Goal: Task Accomplishment & Management: Use online tool/utility

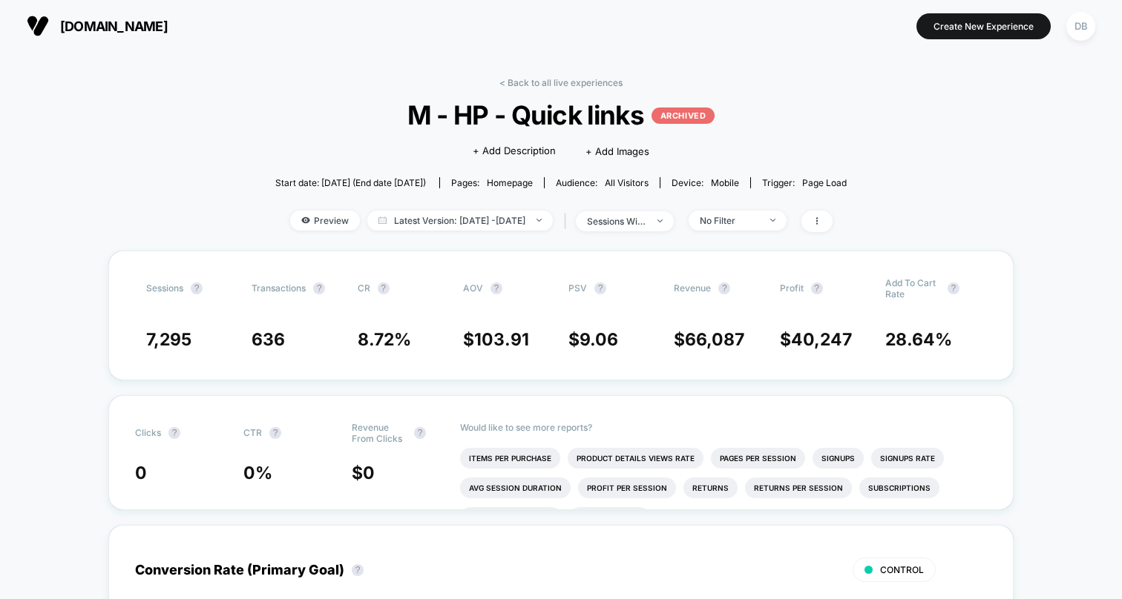
click at [103, 9] on section "[DOMAIN_NAME] [URL][DOMAIN_NAME]" at bounding box center [198, 25] width 352 height 37
click at [99, 20] on span "[DOMAIN_NAME]" at bounding box center [114, 27] width 108 height 16
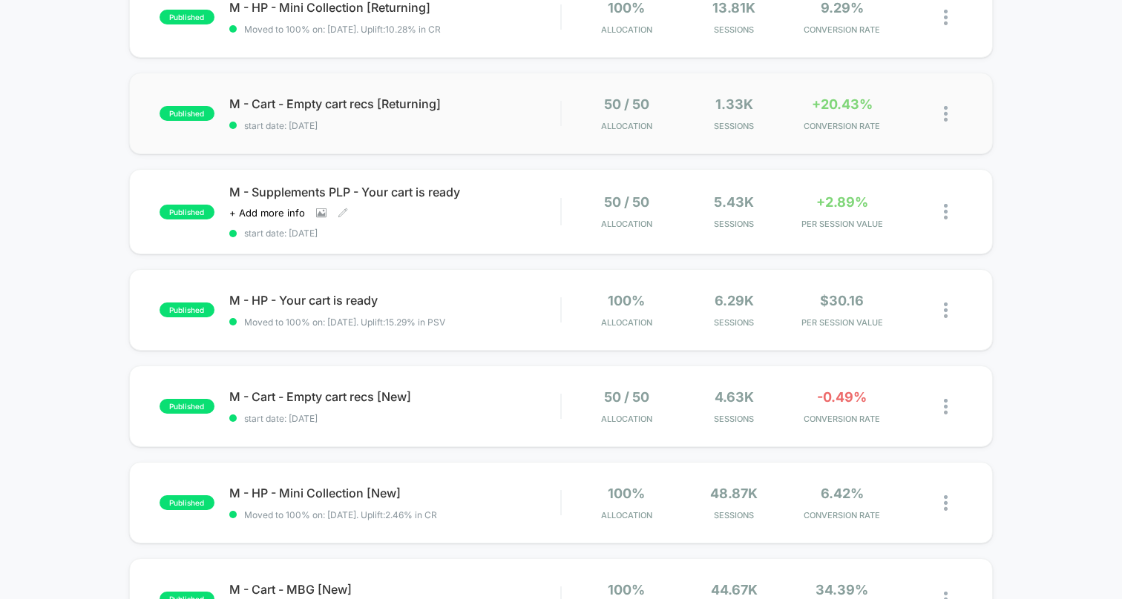
scroll to position [709, 0]
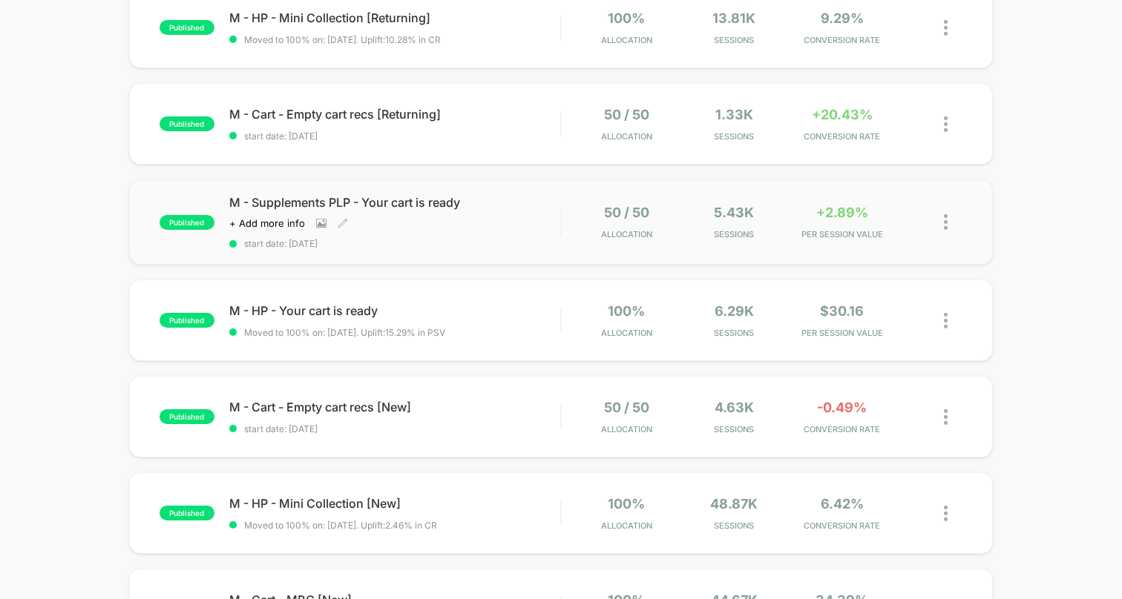
click at [369, 200] on span "M - Supplements PLP - Your cart is ready" at bounding box center [394, 202] width 331 height 15
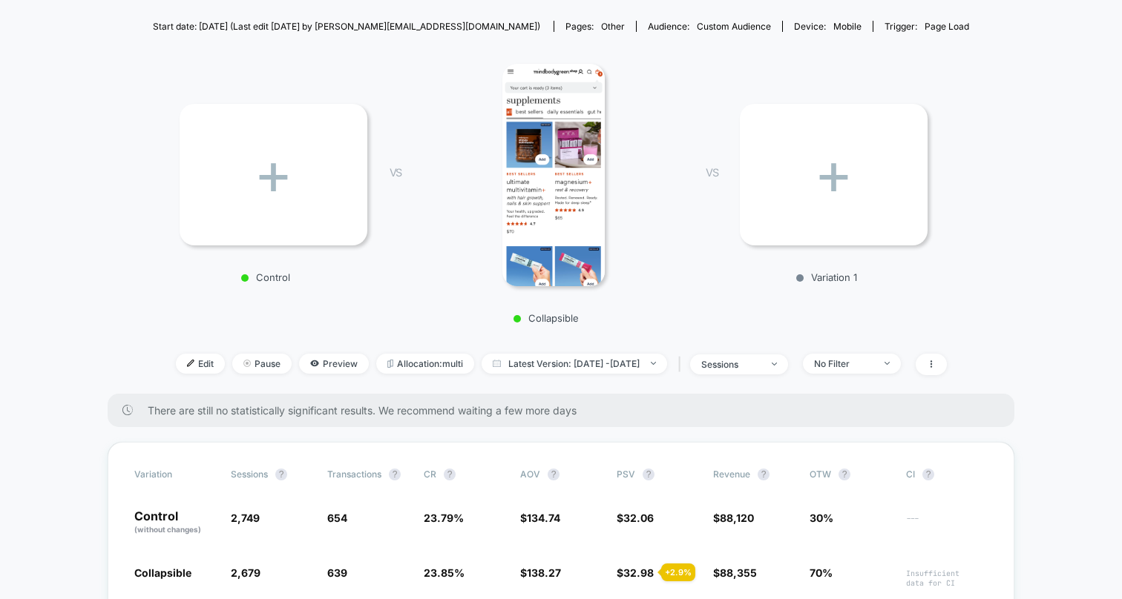
scroll to position [302, 0]
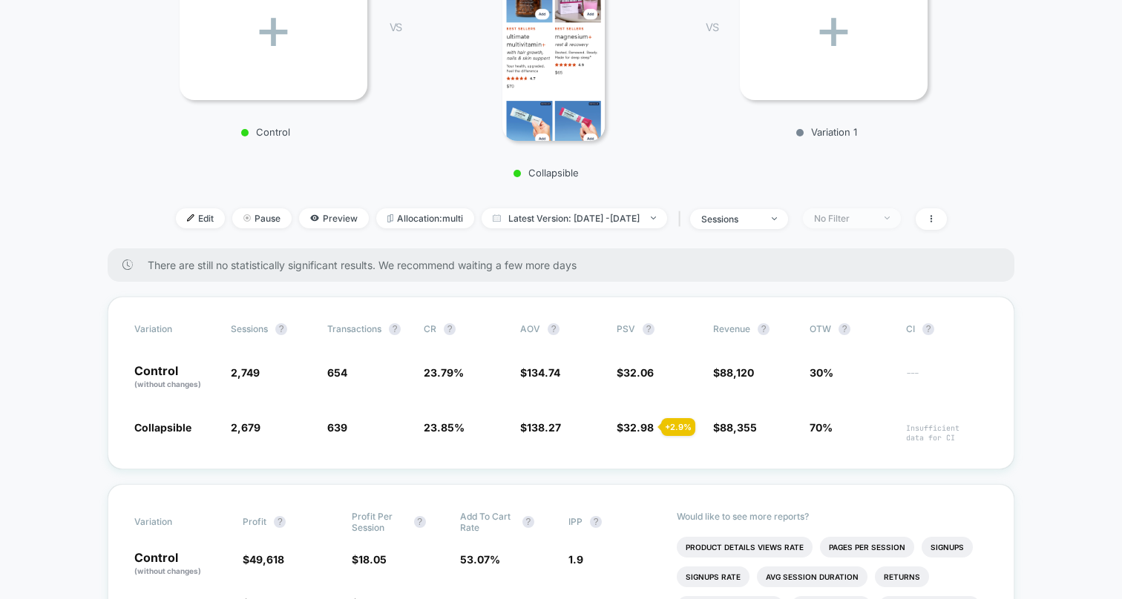
click at [865, 216] on div "No Filter" at bounding box center [843, 218] width 59 height 11
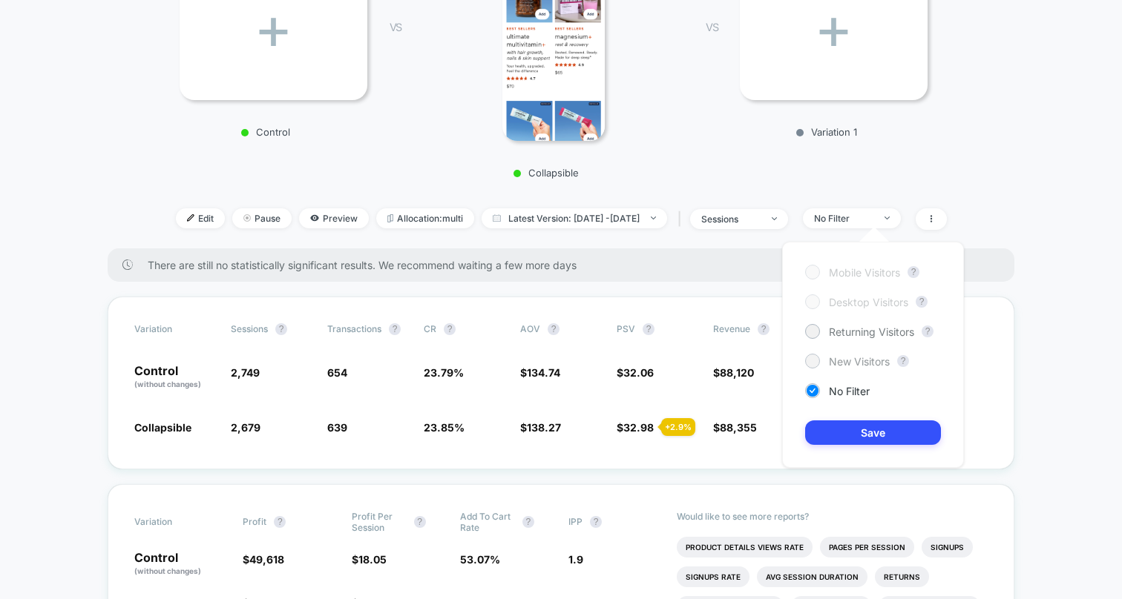
click at [846, 361] on span "New Visitors" at bounding box center [859, 361] width 61 height 13
click at [846, 436] on button "Save" at bounding box center [873, 433] width 136 height 24
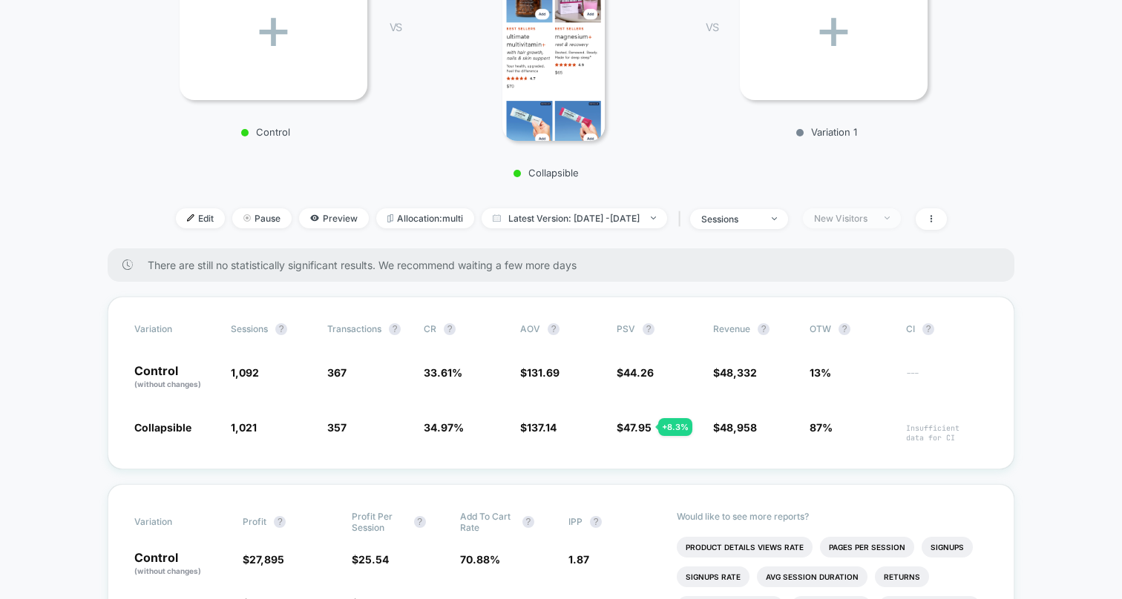
click at [867, 219] on div "New Visitors" at bounding box center [843, 218] width 59 height 11
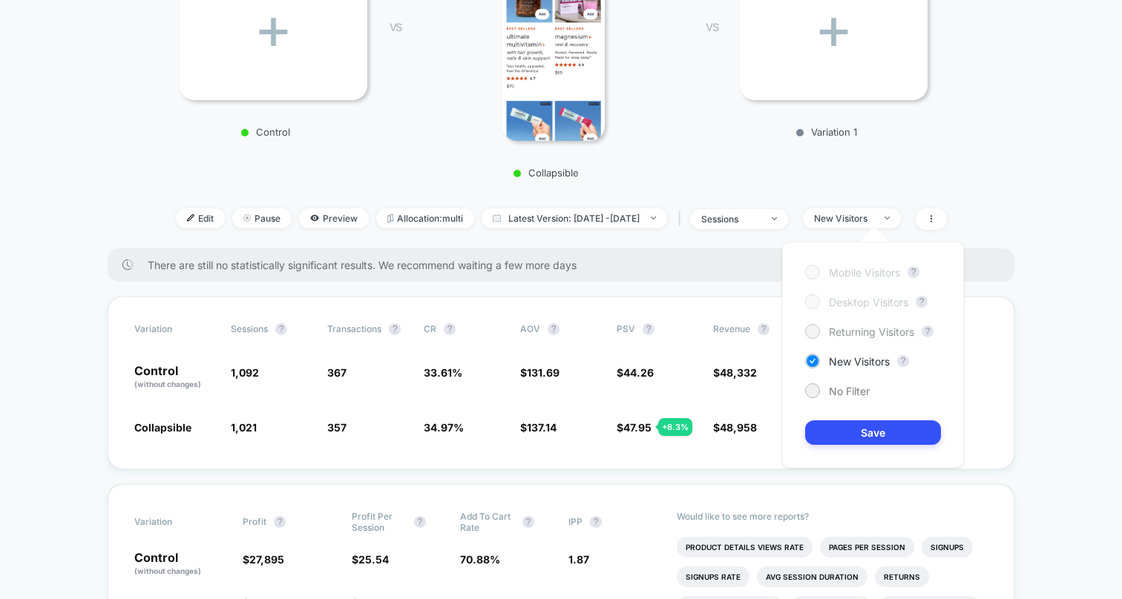
click at [836, 332] on span "Returning Visitors" at bounding box center [871, 332] width 85 height 13
click at [832, 430] on button "Save" at bounding box center [873, 433] width 136 height 24
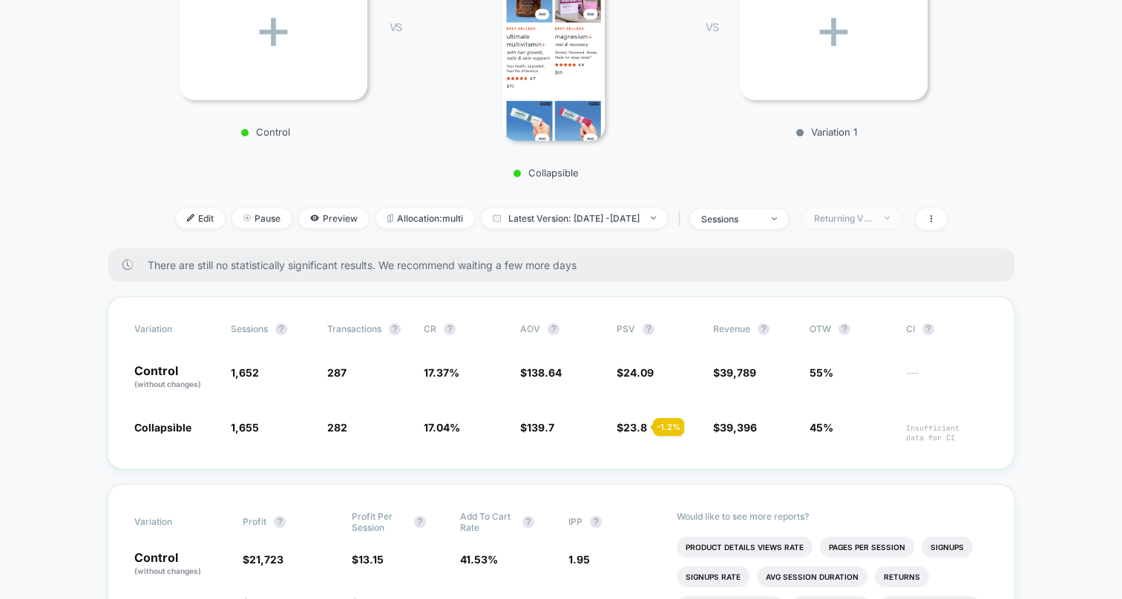
click at [867, 218] on div "Returning Visitors" at bounding box center [843, 218] width 59 height 11
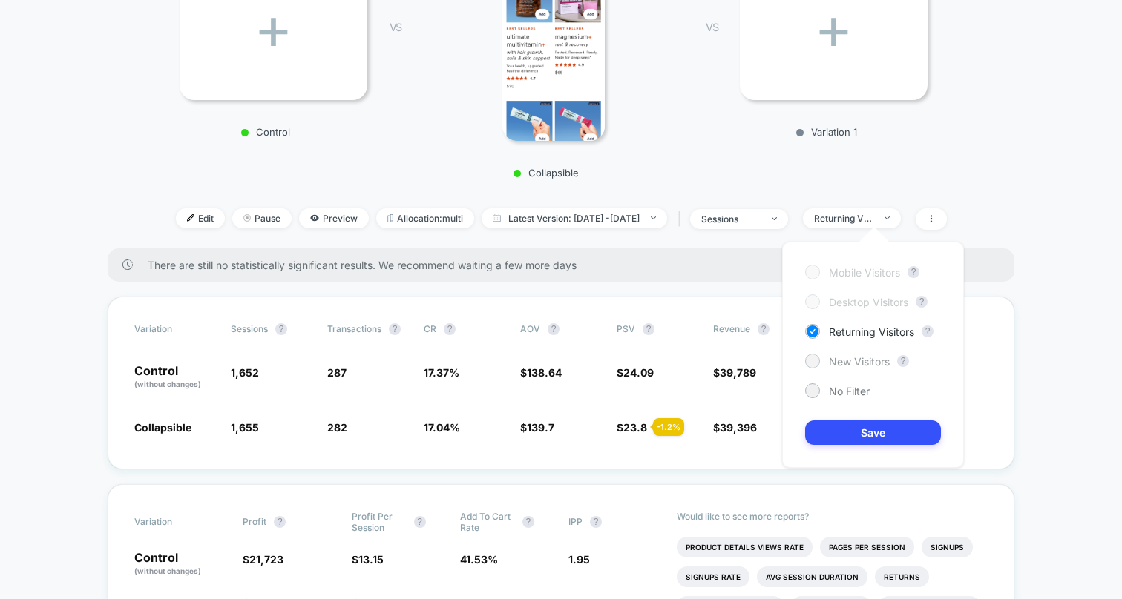
click at [846, 360] on span "New Visitors" at bounding box center [859, 361] width 61 height 13
click at [833, 439] on button "Save" at bounding box center [873, 433] width 136 height 24
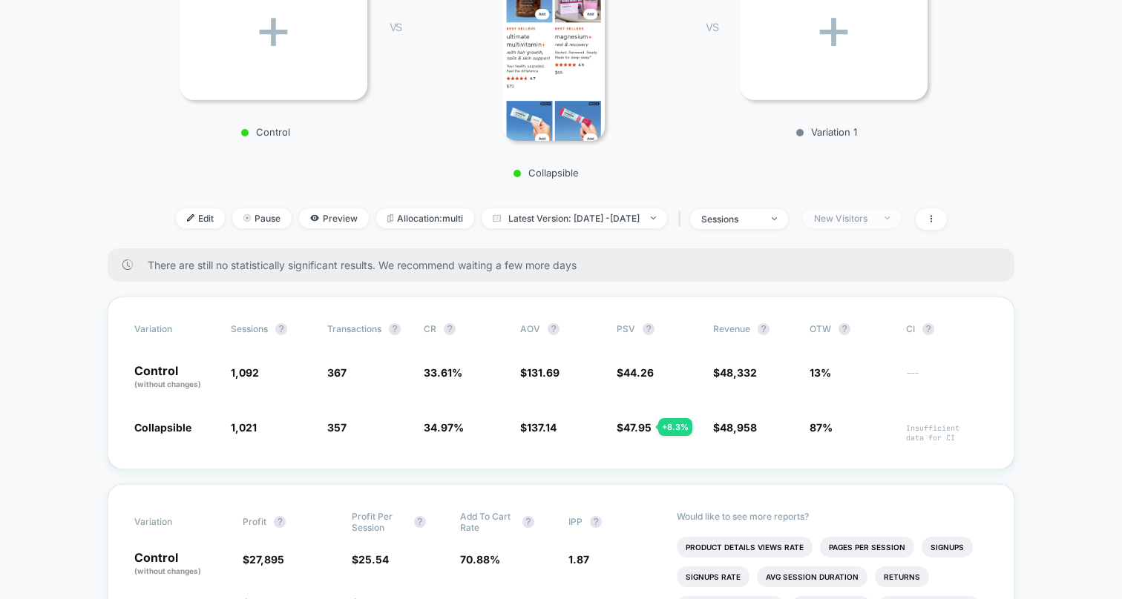
click at [867, 223] on span "New Visitors" at bounding box center [852, 218] width 98 height 20
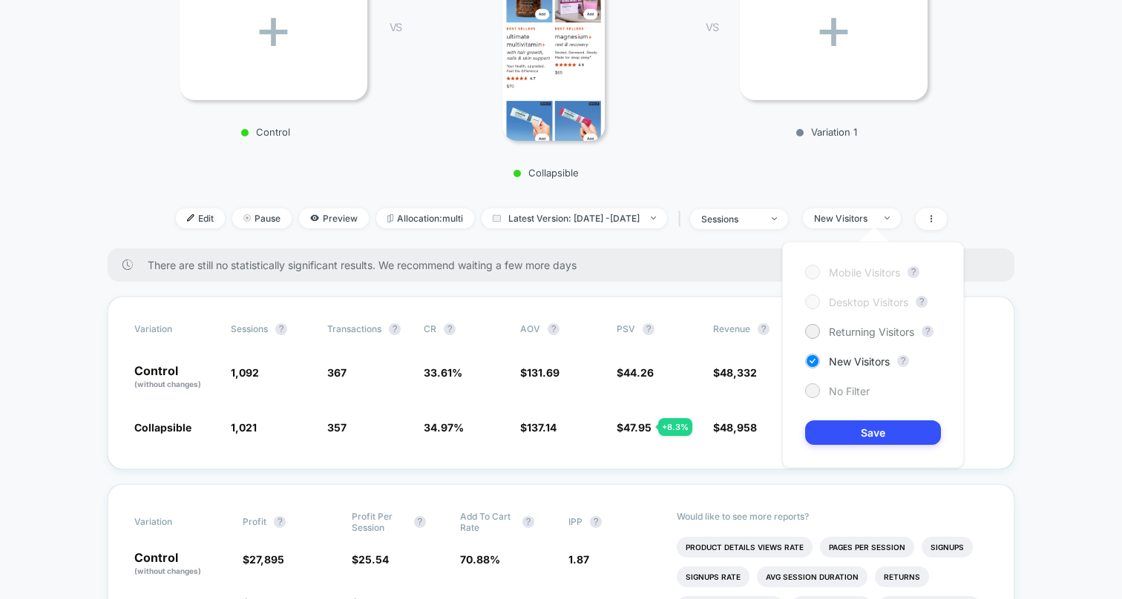
click at [834, 395] on span "No Filter" at bounding box center [849, 391] width 41 height 13
click at [835, 444] on button "Save" at bounding box center [873, 433] width 136 height 24
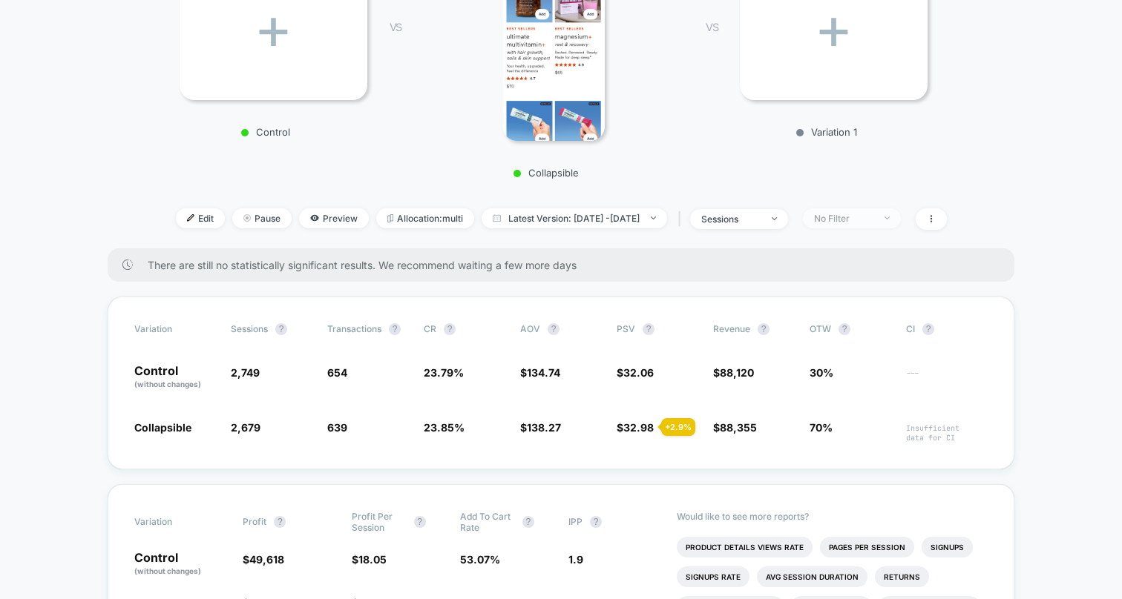
click at [884, 211] on span "No Filter" at bounding box center [852, 218] width 98 height 20
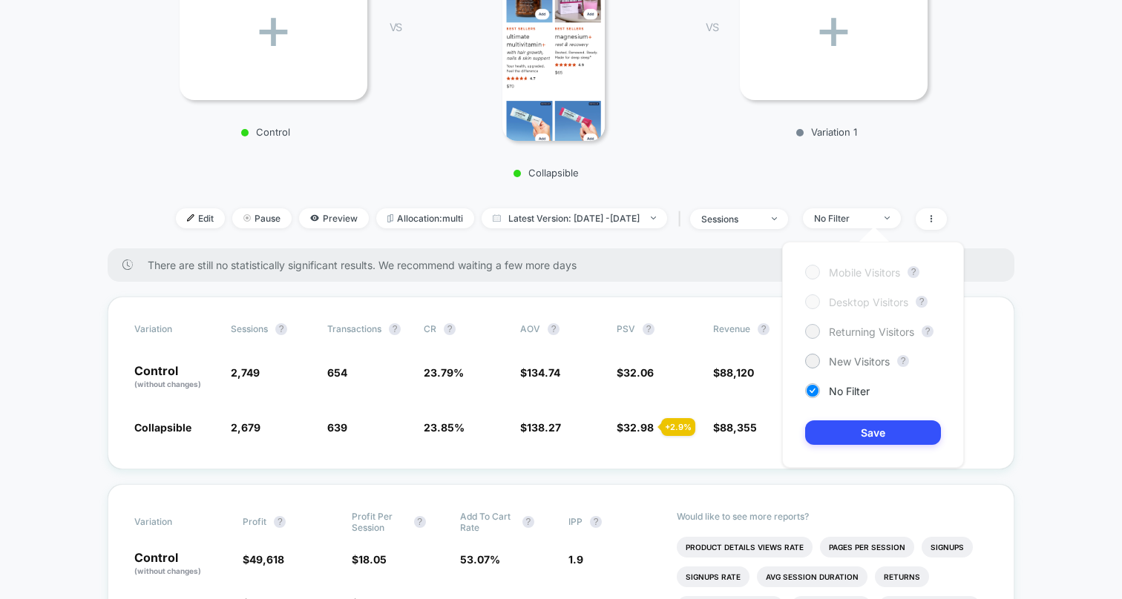
click at [835, 334] on span "Returning Visitors" at bounding box center [871, 332] width 85 height 13
click at [861, 424] on button "Save" at bounding box center [873, 433] width 136 height 24
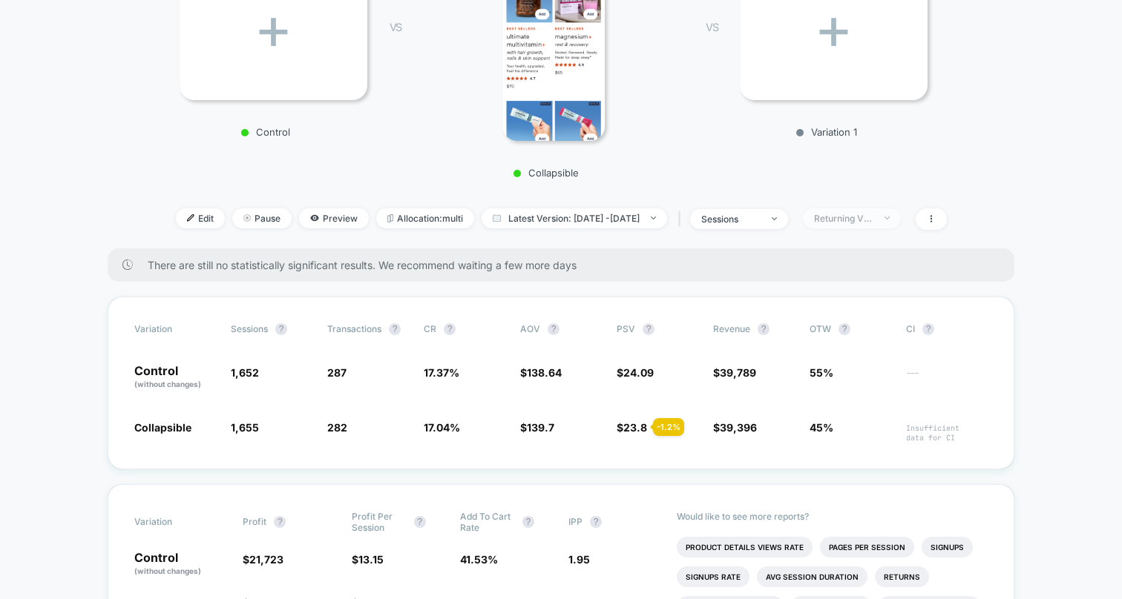
click at [869, 215] on div "Returning Visitors" at bounding box center [843, 218] width 59 height 11
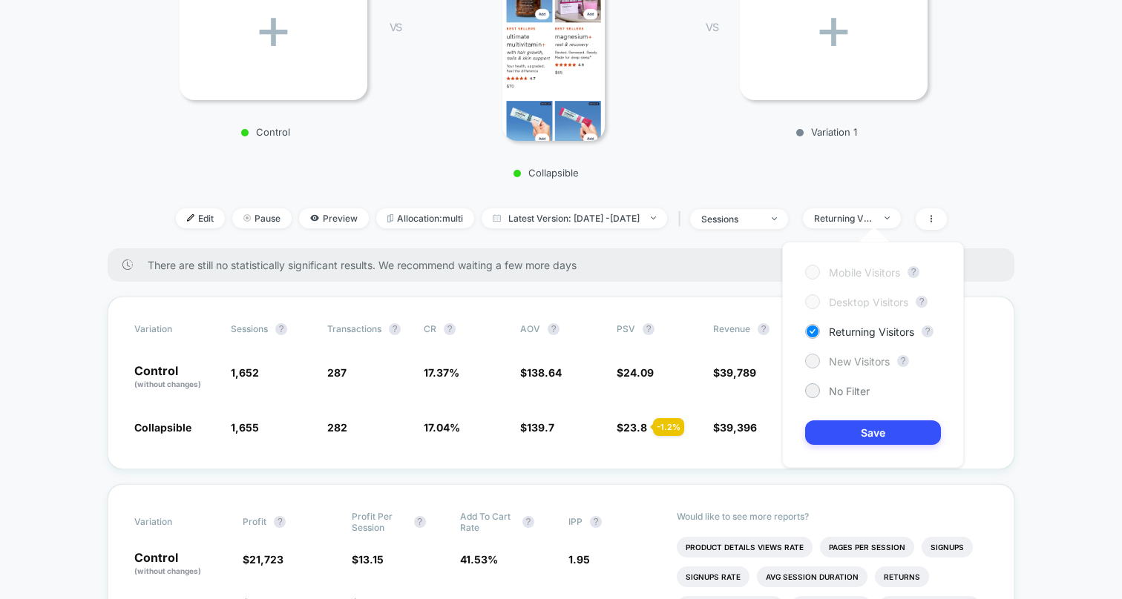
click at [861, 364] on span "New Visitors" at bounding box center [859, 361] width 61 height 13
click at [866, 435] on button "Save" at bounding box center [873, 433] width 136 height 24
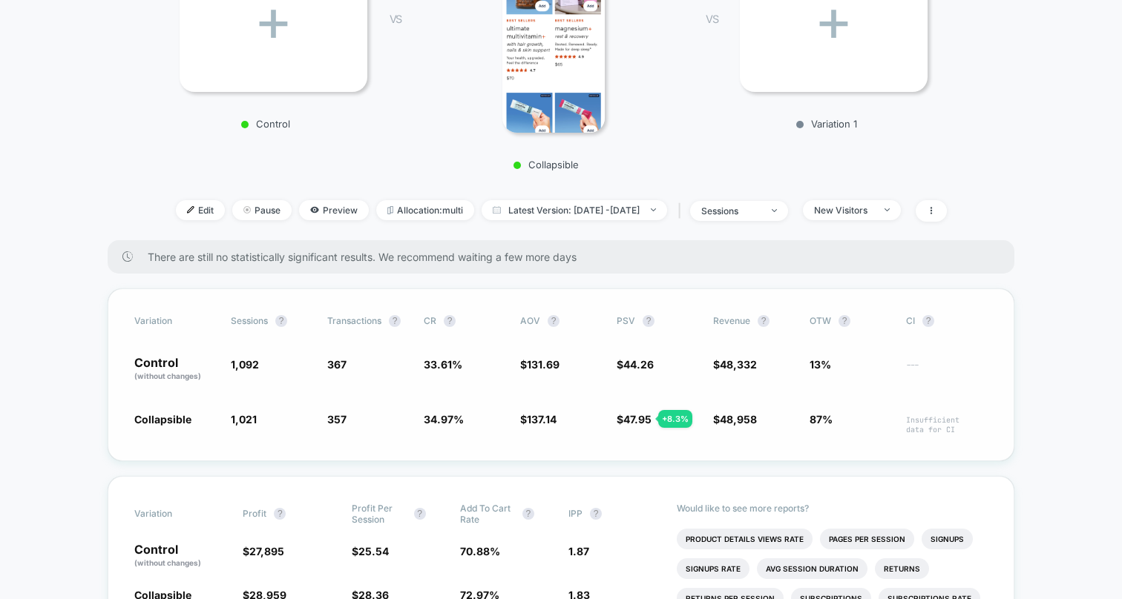
scroll to position [309, 0]
click at [870, 195] on div "< Back to all live experiences M - Supplements PLP - Your cart is ready LIVE Cl…" at bounding box center [561, 4] width 816 height 473
